Goal: Information Seeking & Learning: Learn about a topic

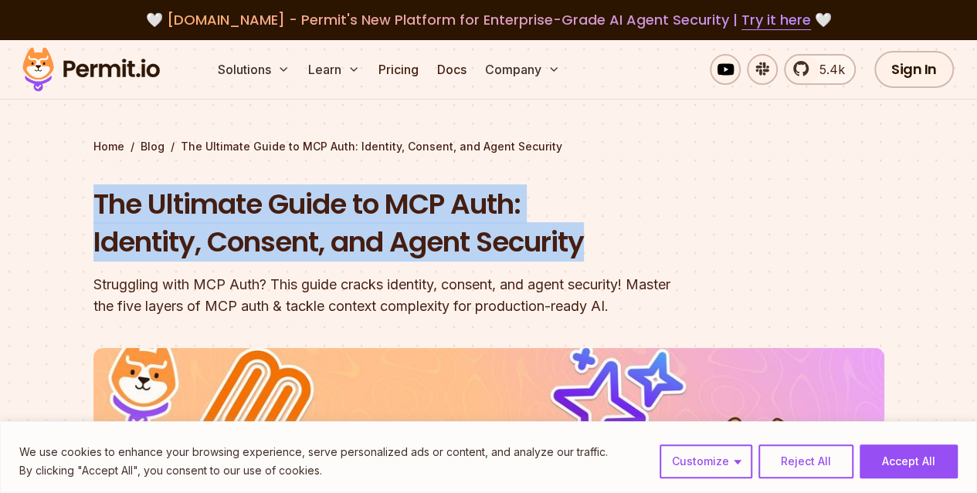
drag, startPoint x: 76, startPoint y: 218, endPoint x: 625, endPoint y: 266, distance: 551.0
click at [625, 266] on section "Home / Blog / The Ultimate Guide to MCP Auth: Identity, Consent, and Agent Secu…" at bounding box center [488, 476] width 977 height 872
click at [564, 256] on h1 "The Ultimate Guide to MCP Auth: Identity, Consent, and Agent Security" at bounding box center [389, 223] width 593 height 76
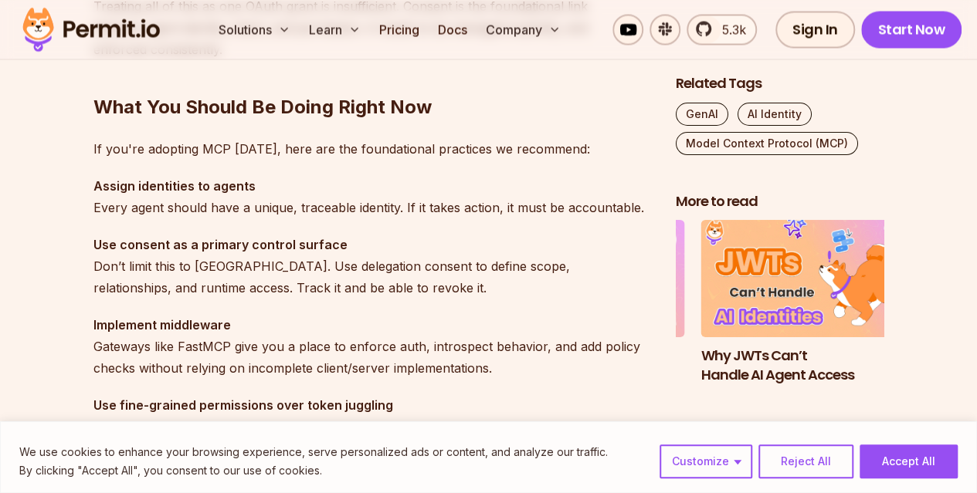
click at [355, 322] on p "Implement middleware Gateways like FastMCP give you a place to enforce auth, in…" at bounding box center [371, 345] width 557 height 65
